Goal: Understand process/instructions

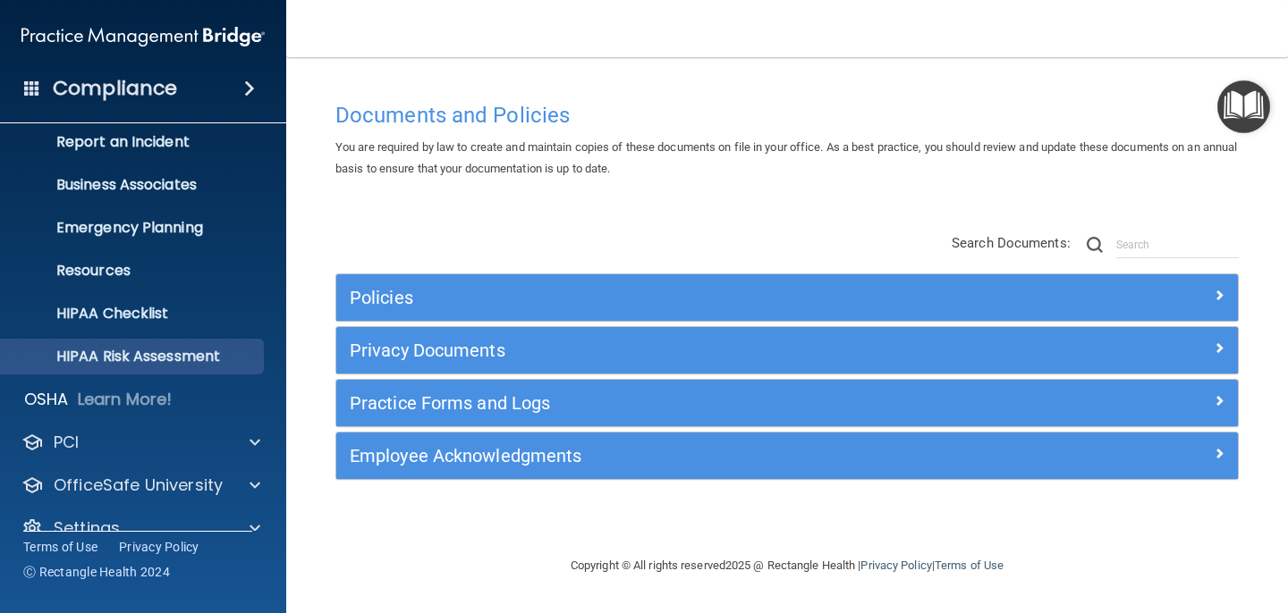
scroll to position [129, 0]
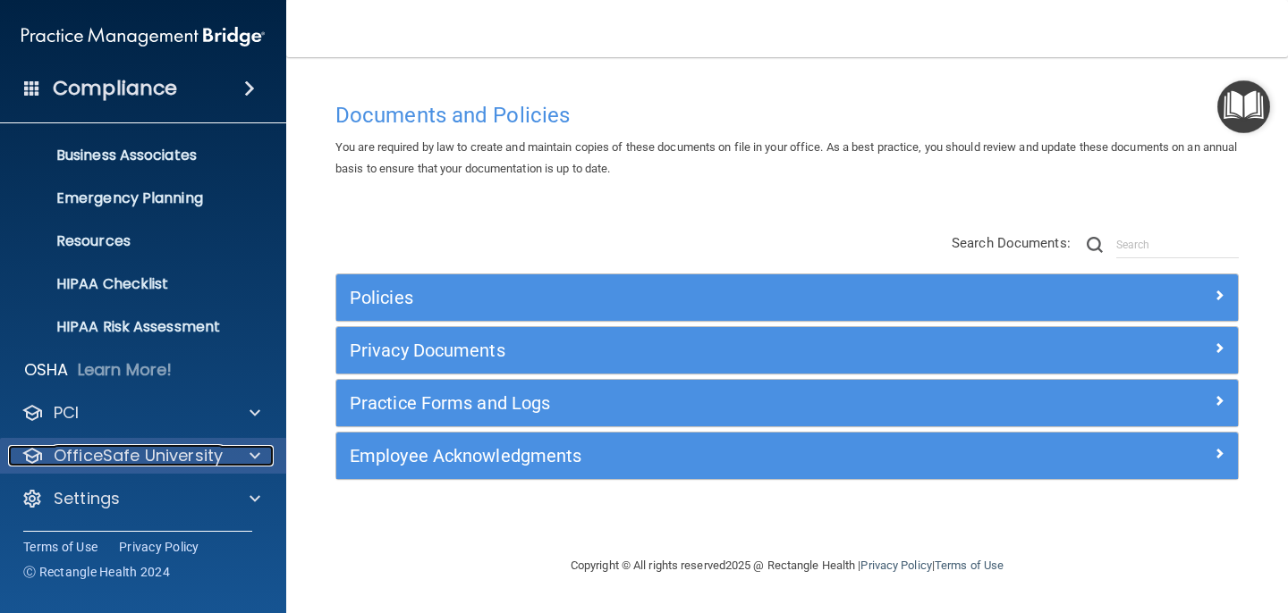
click at [147, 449] on p "OfficeSafe University" at bounding box center [138, 455] width 169 height 21
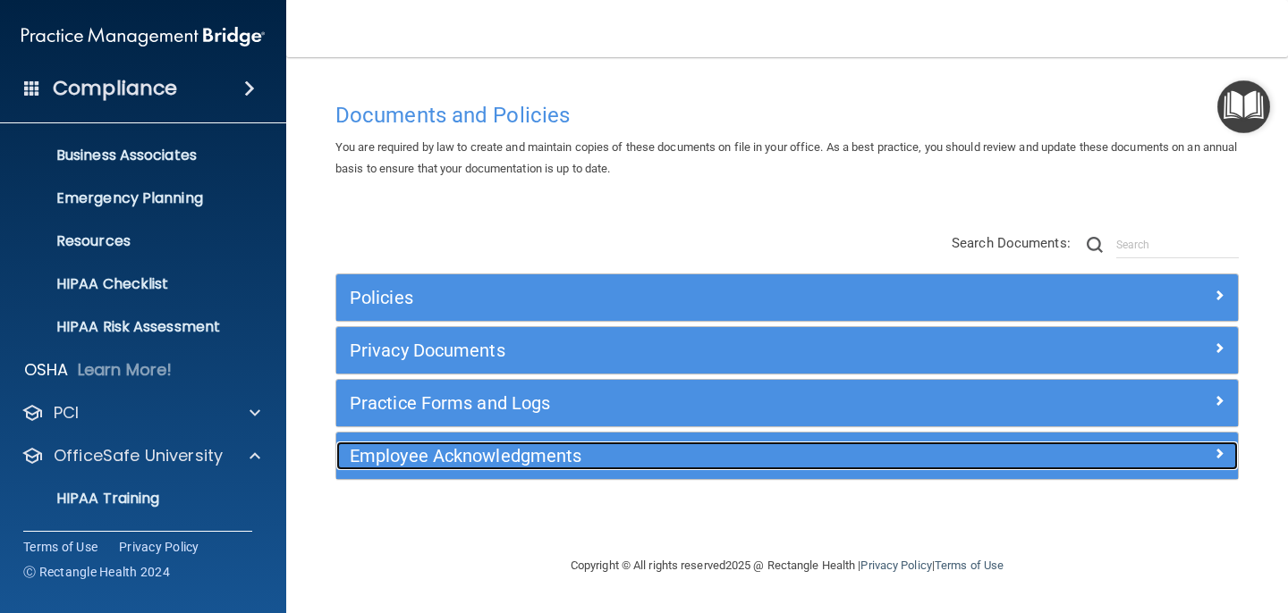
click at [1220, 450] on span at bounding box center [1218, 453] width 11 height 21
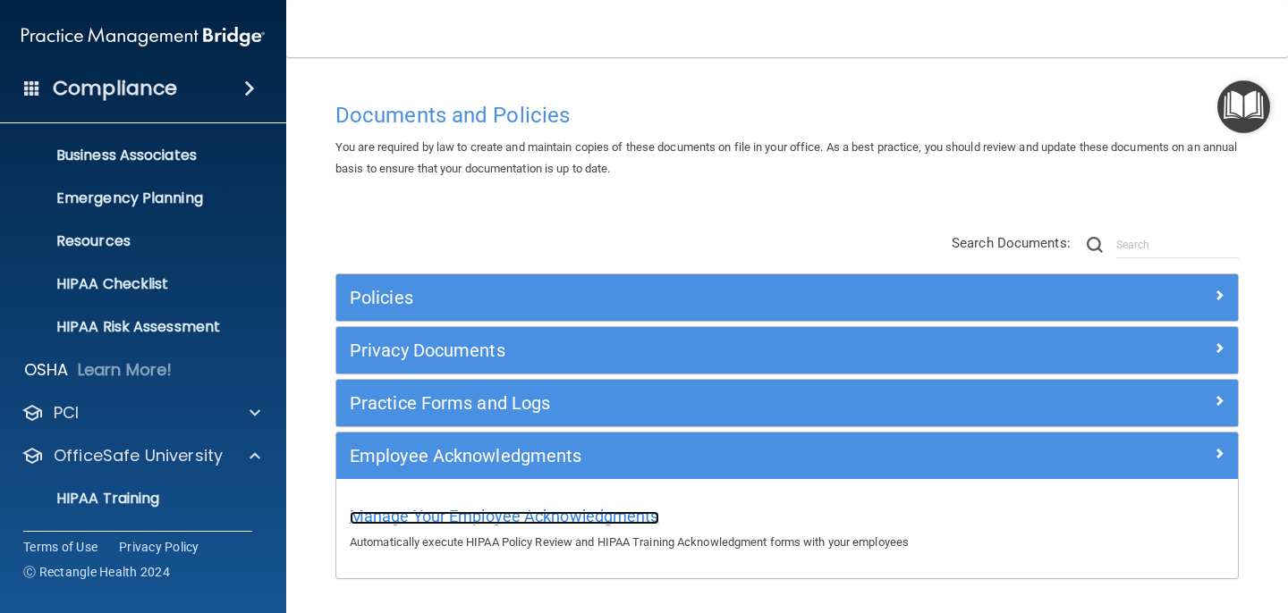
click at [575, 516] on span "Manage Your Employee Acknowledgments" at bounding box center [504, 516] width 309 height 19
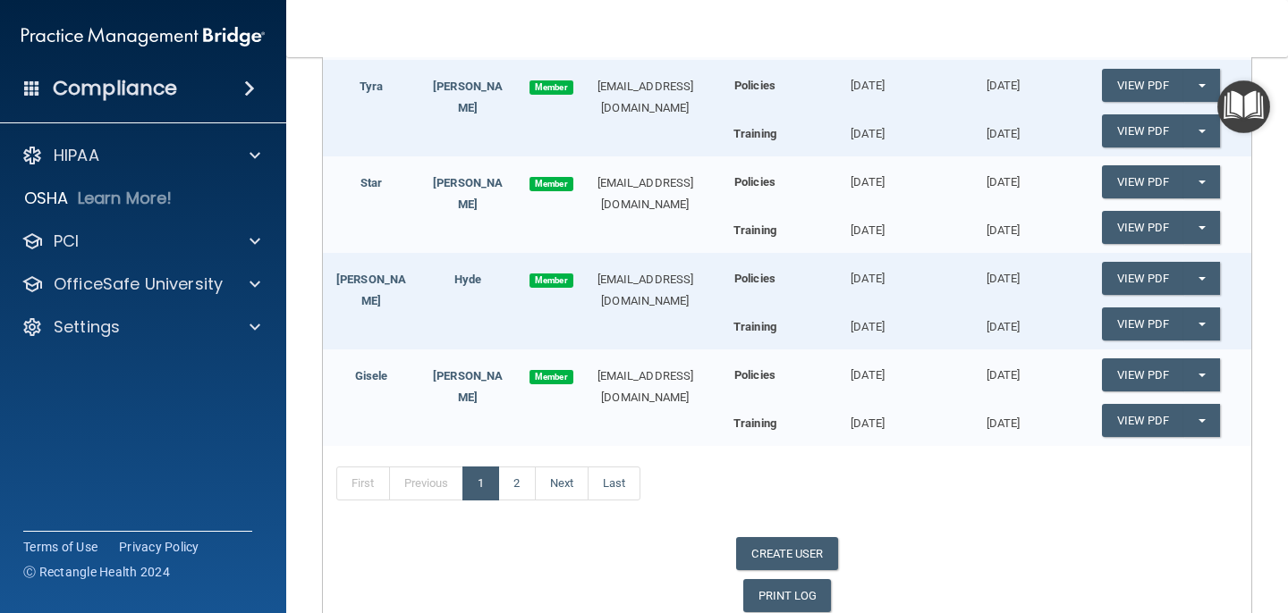
scroll to position [567, 0]
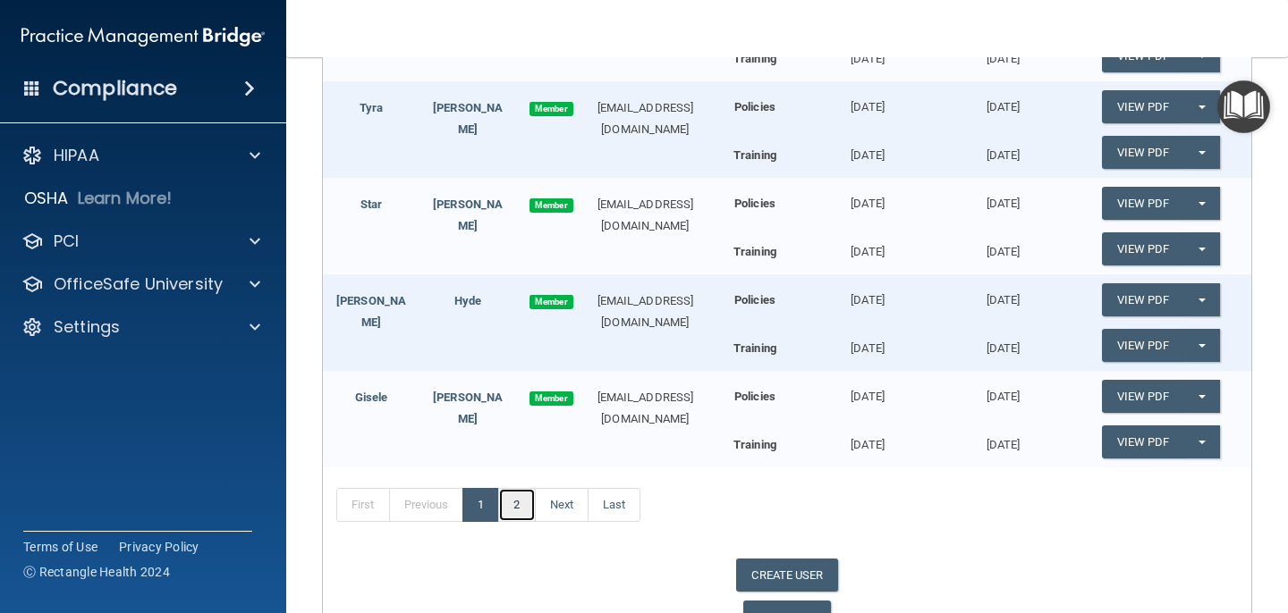
click at [518, 503] on link "2" at bounding box center [516, 505] width 37 height 34
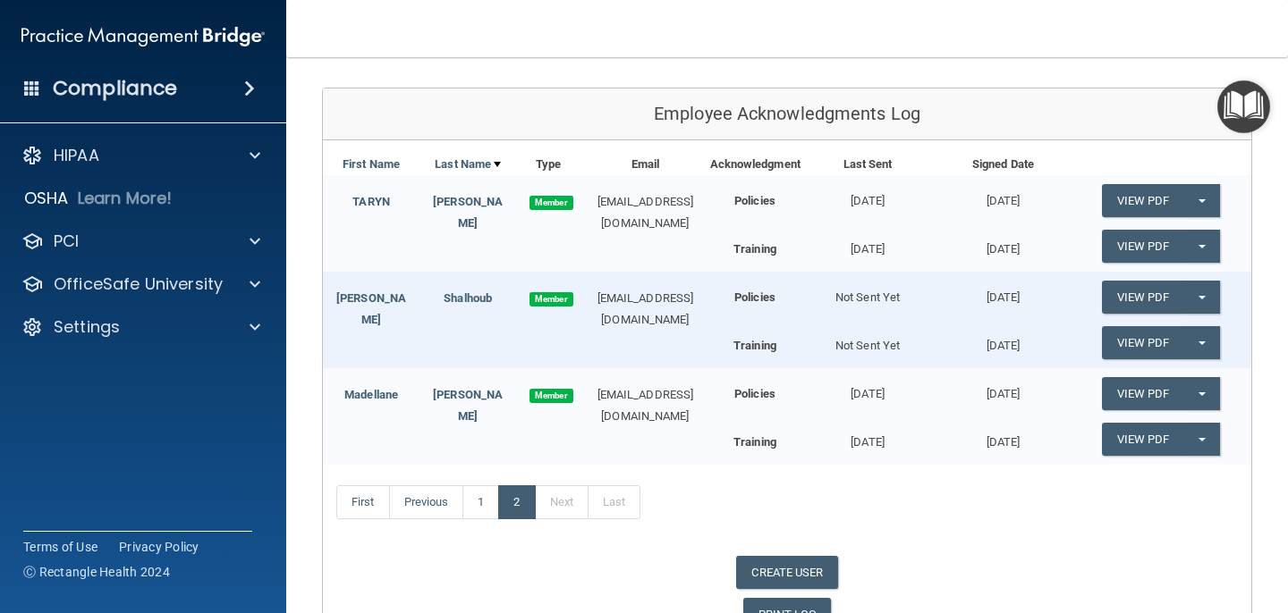
scroll to position [182, 0]
click at [1198, 203] on button "Split button!" at bounding box center [1201, 201] width 37 height 33
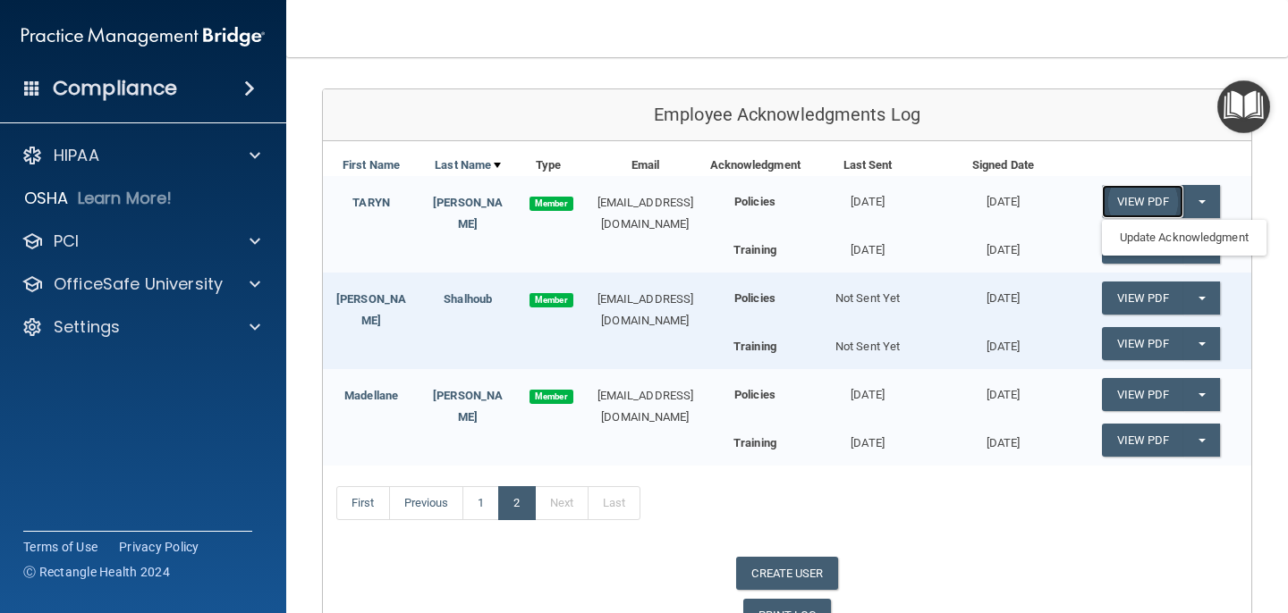
click at [1136, 203] on link "View PDF" at bounding box center [1143, 201] width 82 height 33
click at [1138, 241] on link "View PDF" at bounding box center [1143, 247] width 82 height 33
